Goal: Task Accomplishment & Management: Complete application form

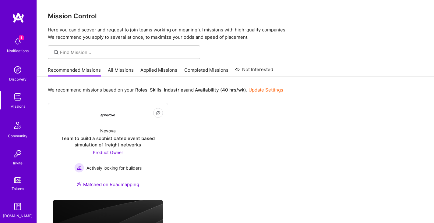
click at [156, 71] on link "Applied Missions" at bounding box center [158, 72] width 37 height 10
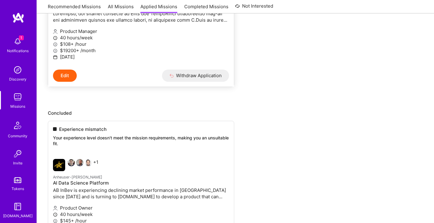
scroll to position [183, 0]
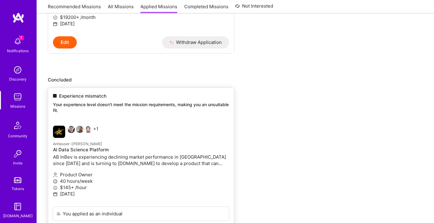
click at [153, 138] on link "+1 Anheuser-[PERSON_NAME] Data Science Platform AB InBev is experiencing declin…" at bounding box center [141, 164] width 186 height 86
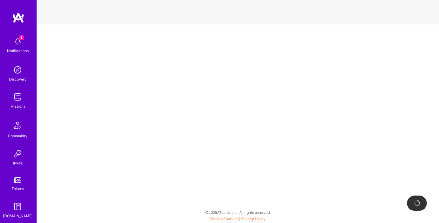
select select "CA"
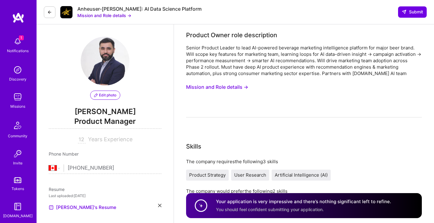
click at [51, 12] on icon at bounding box center [49, 12] width 5 height 5
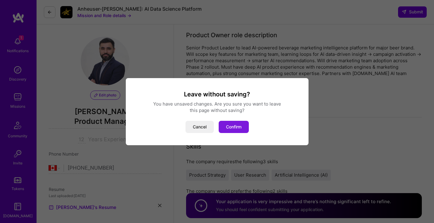
click at [244, 128] on button "Confirm" at bounding box center [234, 127] width 30 height 12
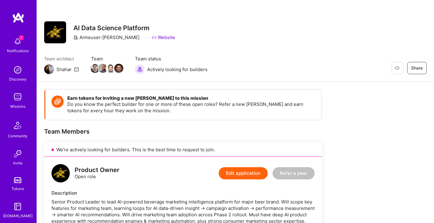
click at [20, 96] on img at bounding box center [18, 97] width 12 height 12
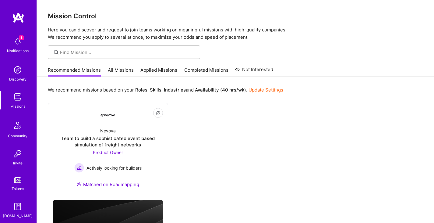
click at [161, 70] on link "Applied Missions" at bounding box center [158, 72] width 37 height 10
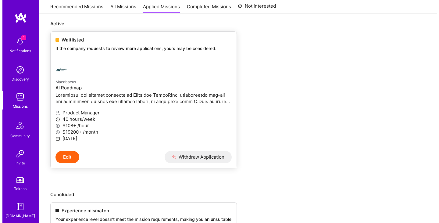
scroll to position [61, 0]
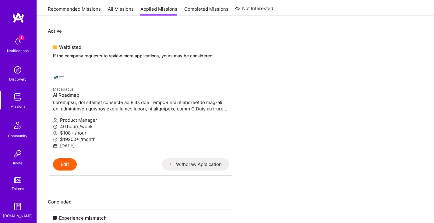
click at [15, 44] on img at bounding box center [18, 41] width 12 height 12
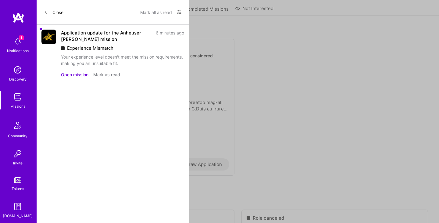
click at [101, 74] on button "Mark as read" at bounding box center [106, 74] width 27 height 6
